Goal: Use online tool/utility: Utilize a website feature to perform a specific function

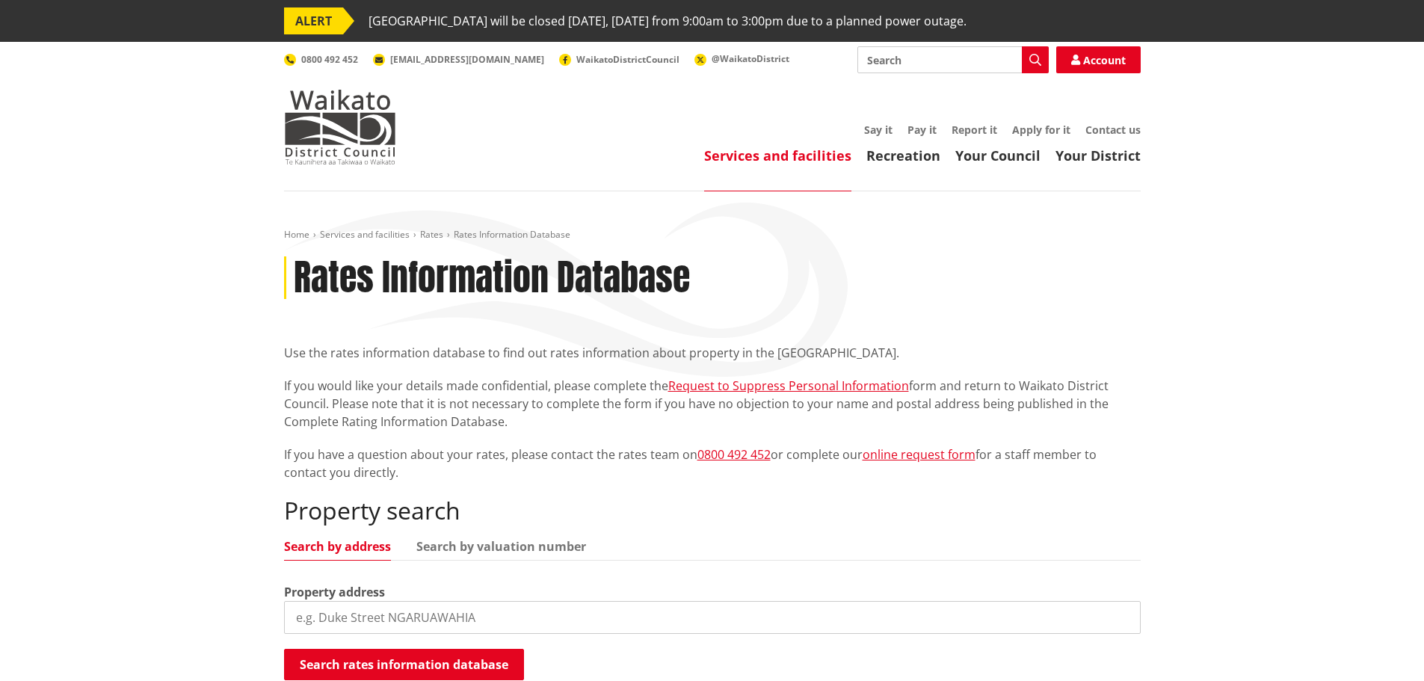
drag, startPoint x: 0, startPoint y: 0, endPoint x: 914, endPoint y: 53, distance: 915.9
click at [914, 53] on input "Search" at bounding box center [953, 59] width 191 height 27
click at [916, 82] on div "Direct debit calculator" at bounding box center [953, 87] width 190 height 27
type input "Direct debit calculator"
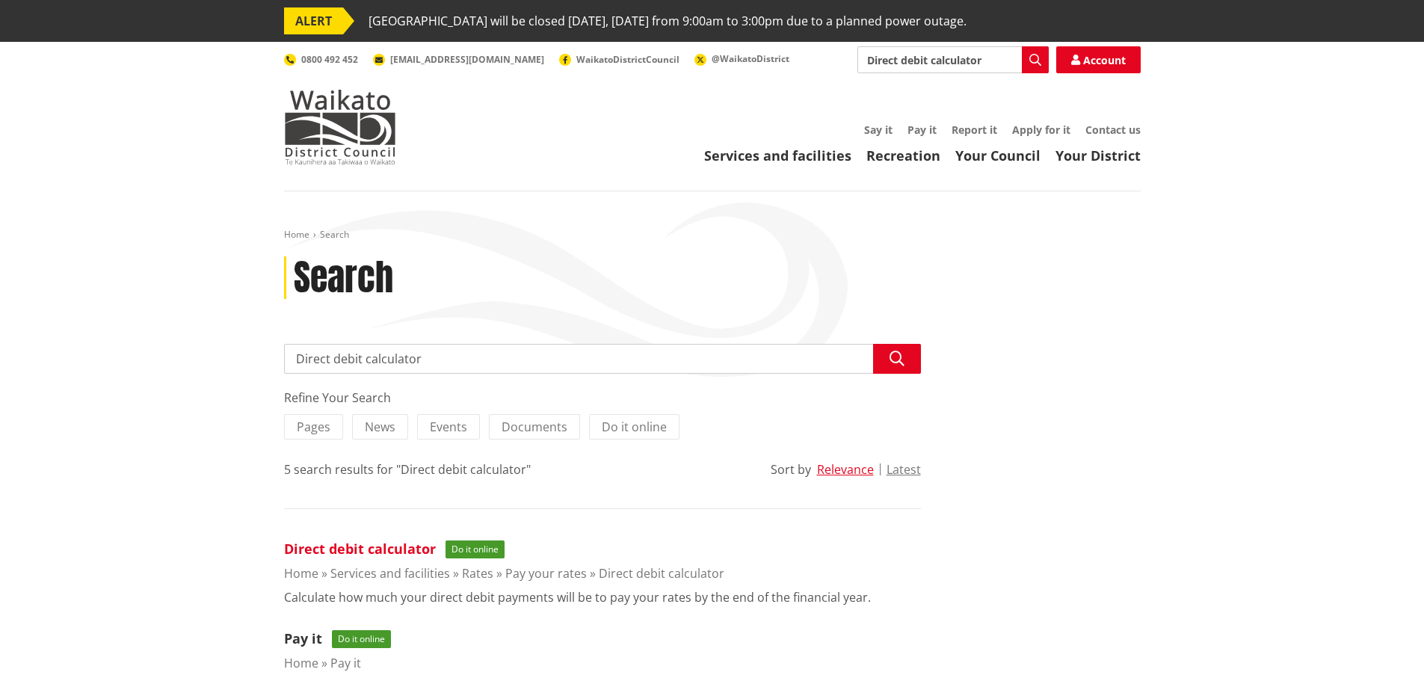
click at [364, 552] on link "Direct debit calculator" at bounding box center [360, 549] width 152 height 18
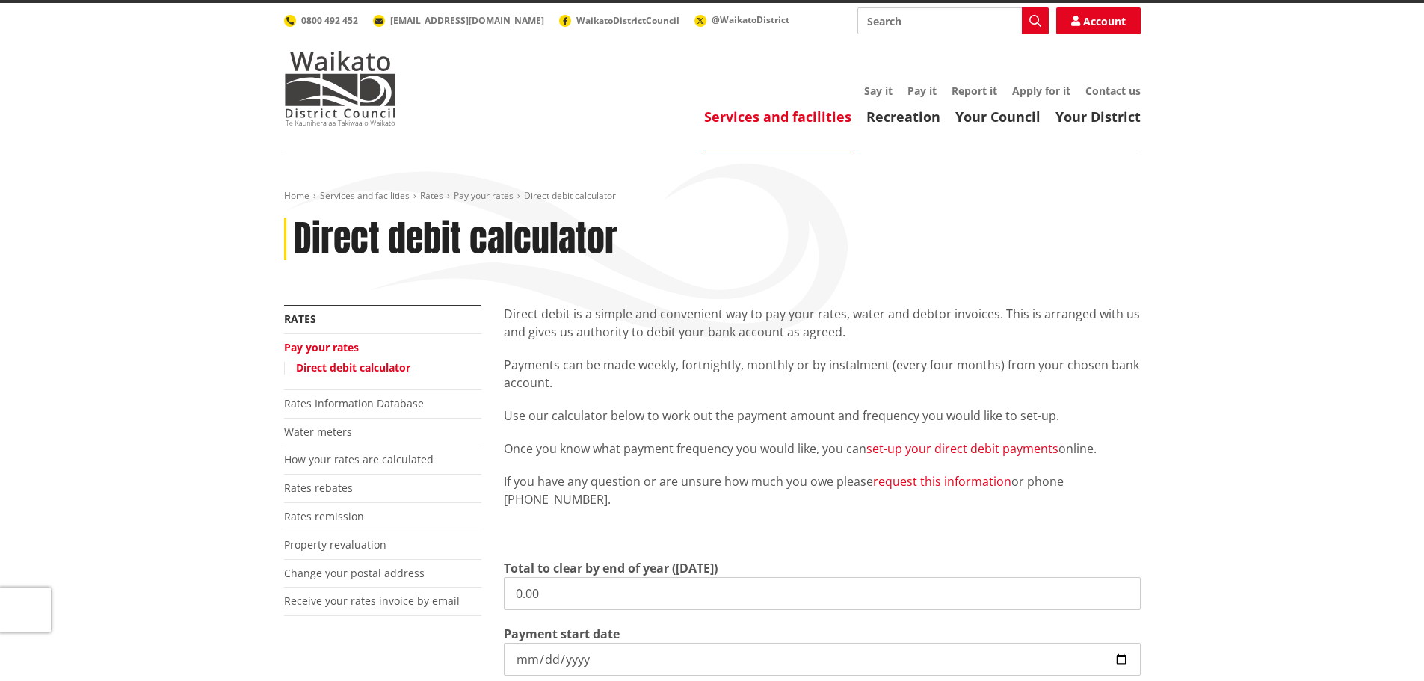
scroll to position [75, 0]
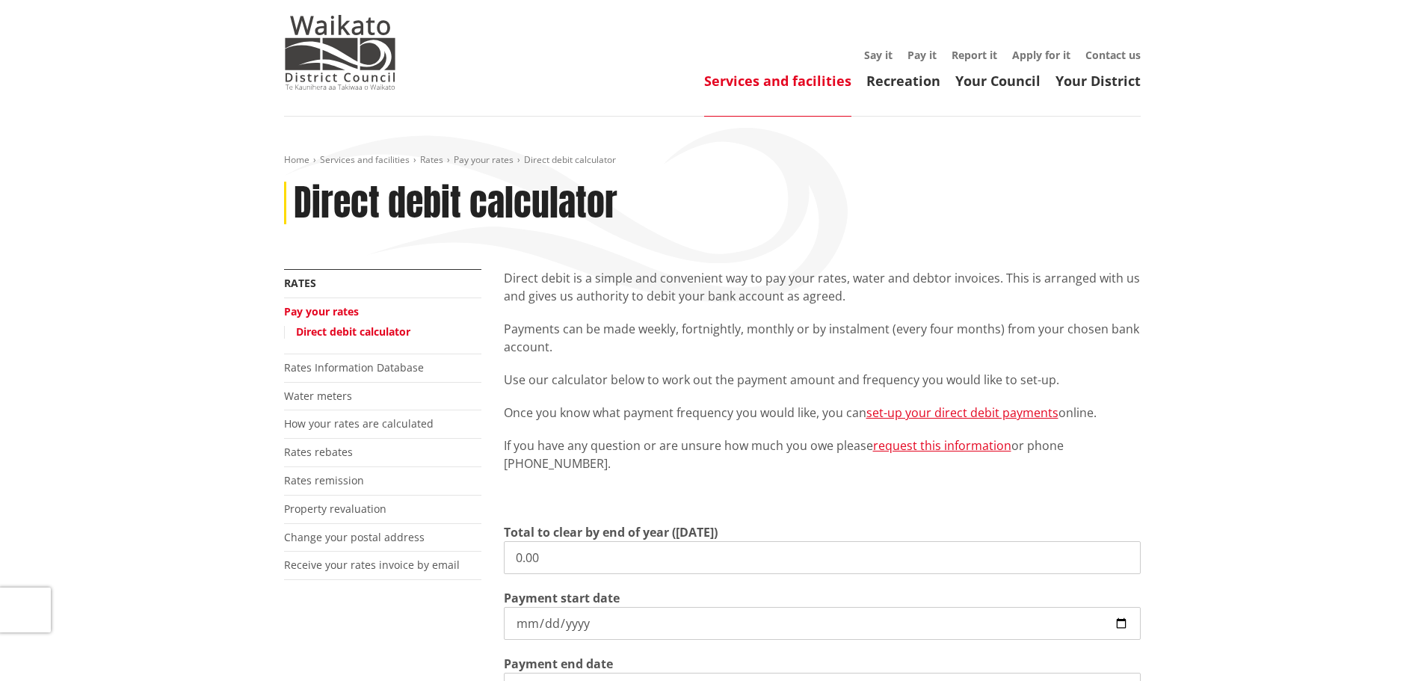
click at [538, 553] on input "0.00" at bounding box center [822, 557] width 637 height 33
type input "0"
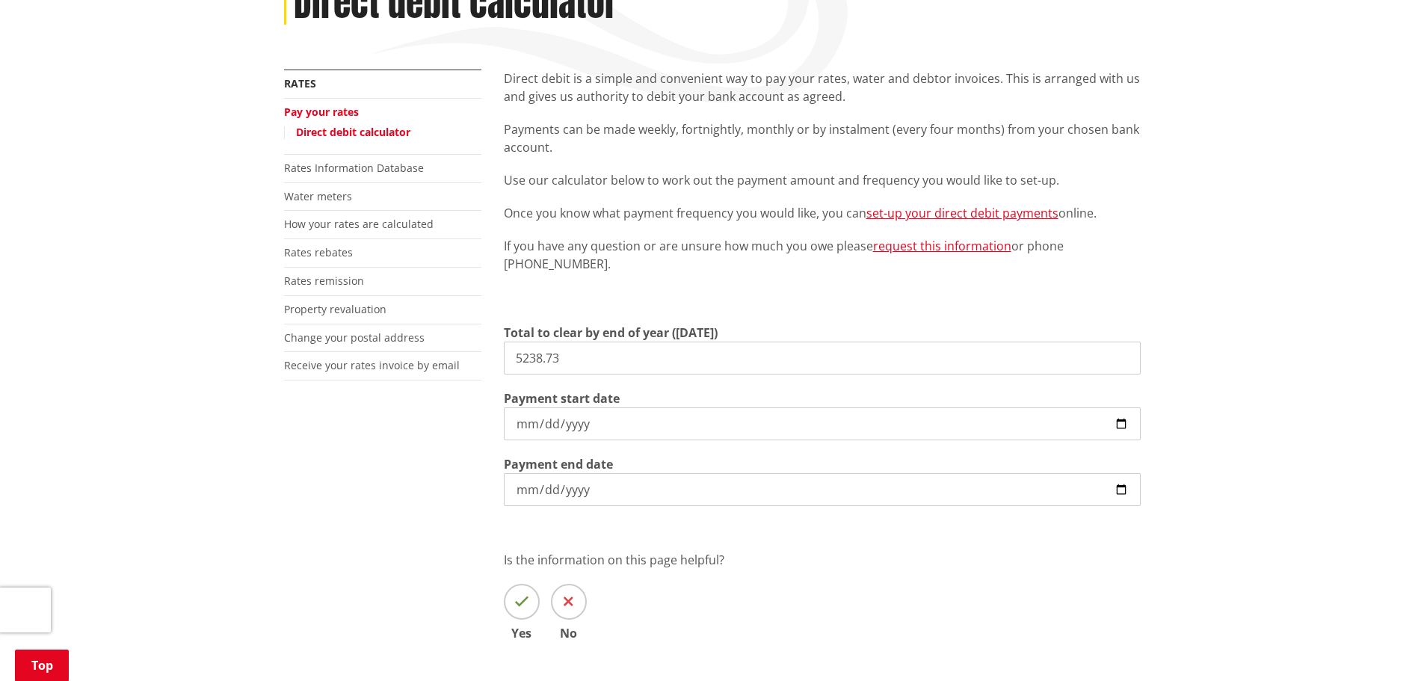
scroll to position [299, 0]
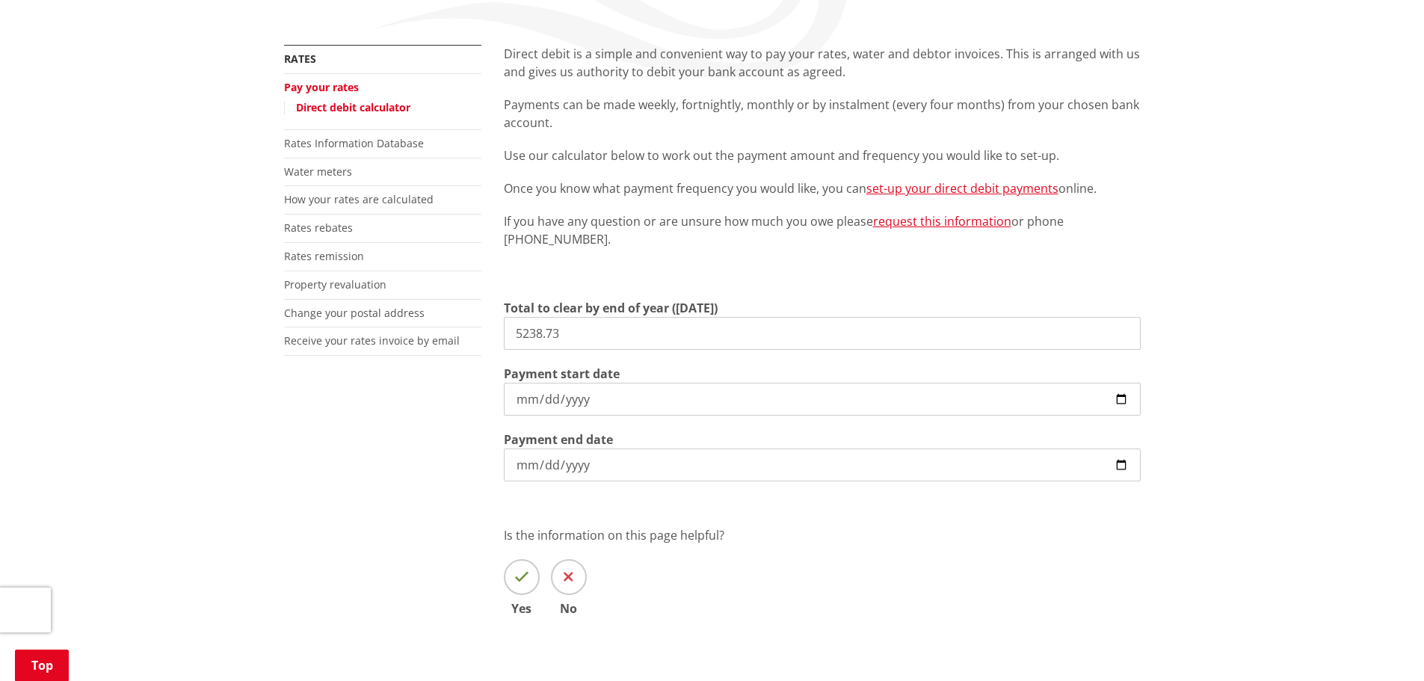
type input "5,238.73"
click at [529, 399] on input "[DATE]" at bounding box center [822, 399] width 637 height 33
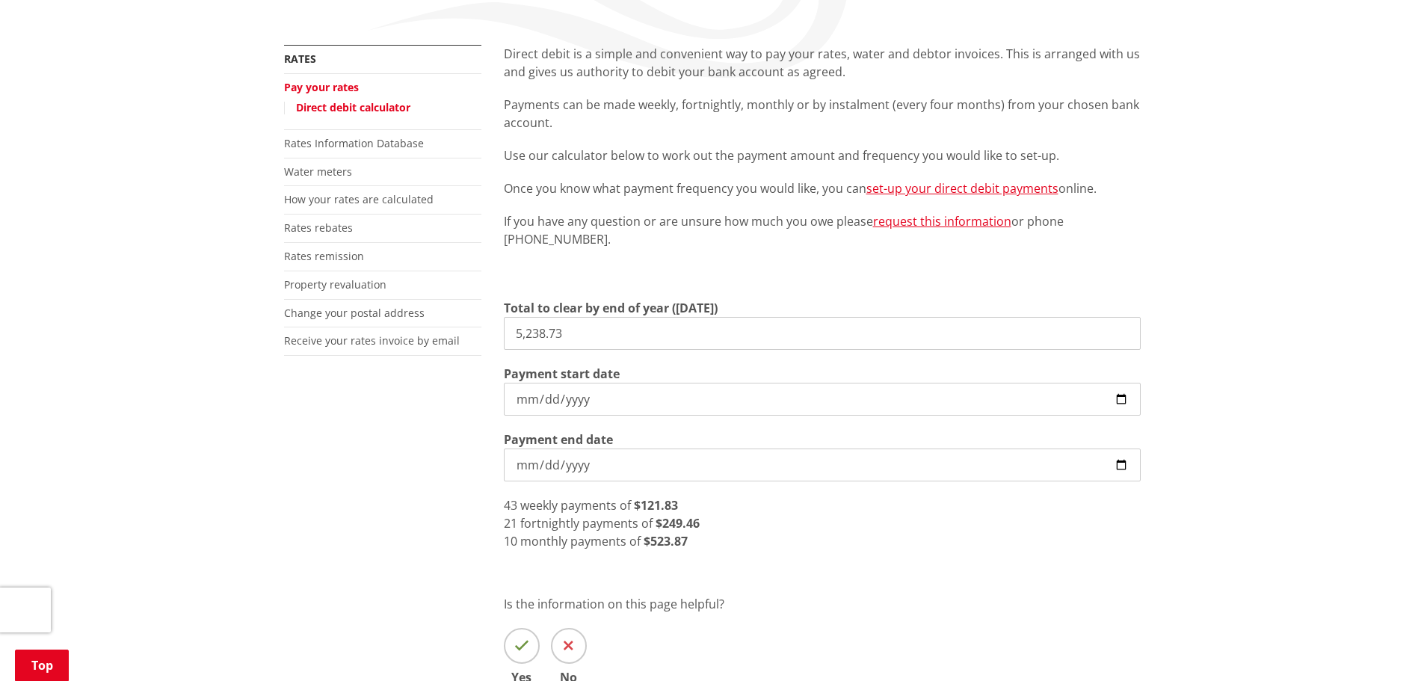
type input "[DATE]"
click at [612, 465] on input "[DATE]" at bounding box center [822, 465] width 637 height 33
click at [888, 534] on div "10 monthly payments of $523.87" at bounding box center [822, 541] width 637 height 18
click at [831, 464] on input "[DATE]" at bounding box center [822, 465] width 637 height 33
